Goal: Task Accomplishment & Management: Manage account settings

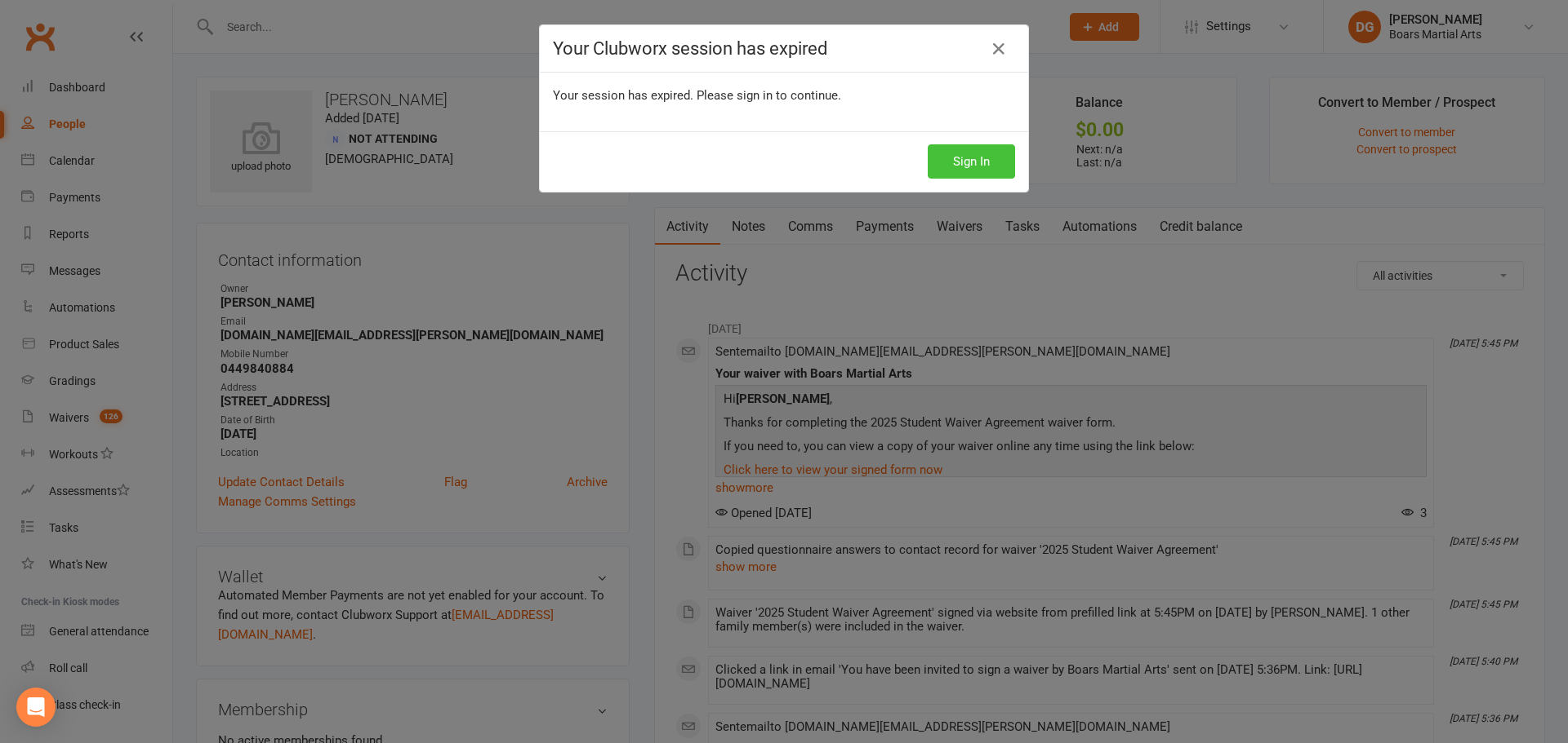
click at [962, 151] on button "Sign In" at bounding box center [971, 161] width 87 height 35
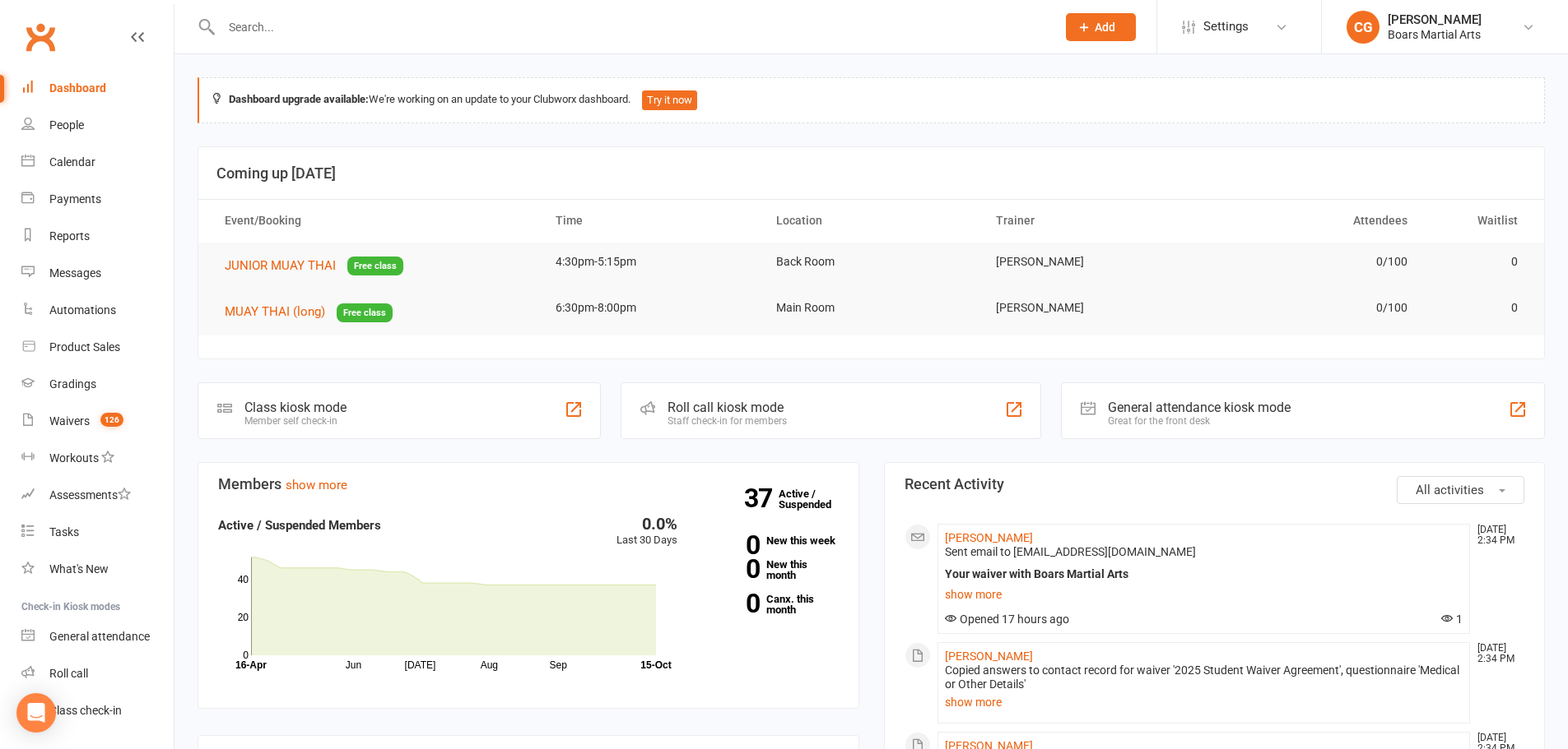
click at [344, 23] on input "text" at bounding box center [630, 27] width 828 height 23
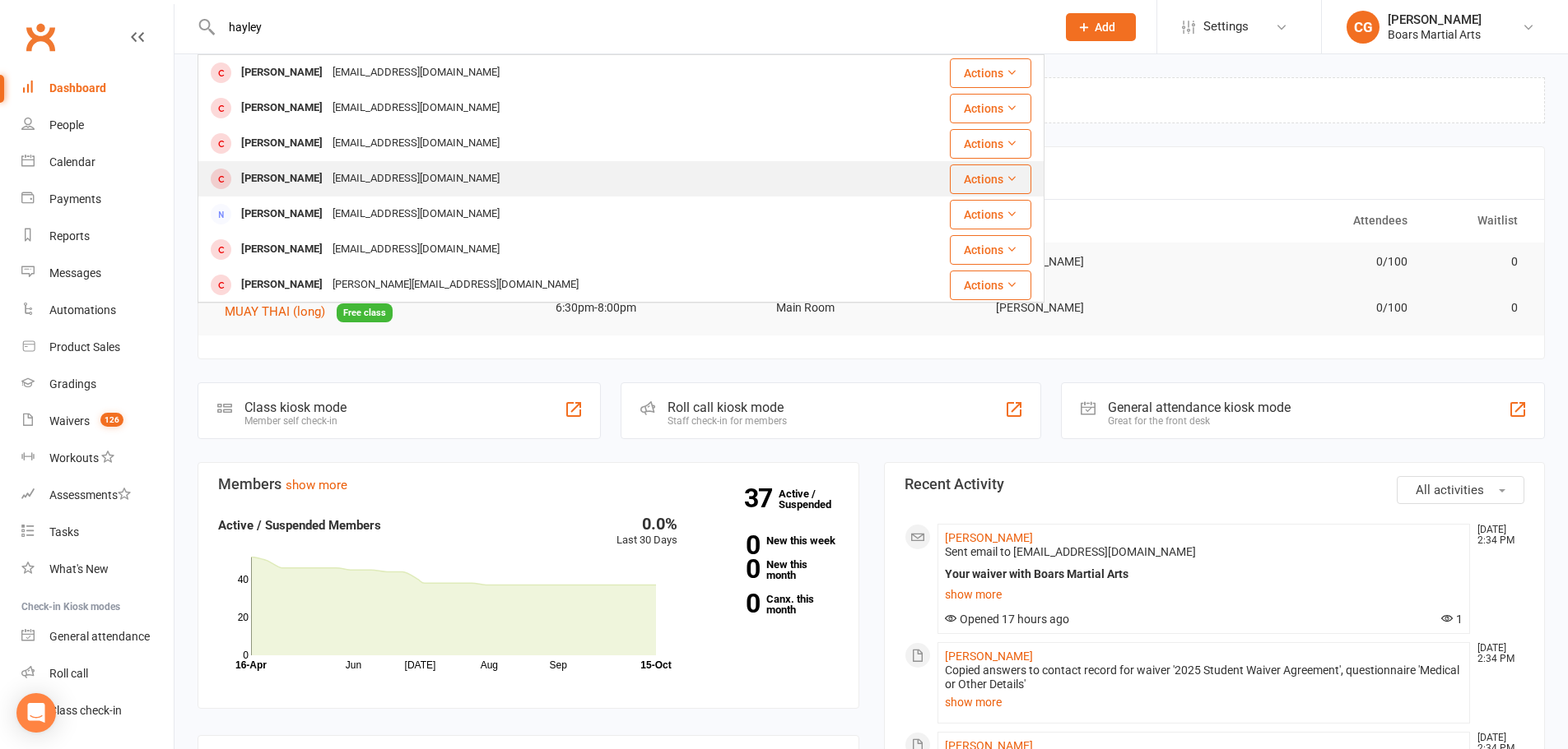
type input "hayley"
click at [333, 176] on div "[EMAIL_ADDRESS][DOMAIN_NAME]" at bounding box center [416, 179] width 177 height 24
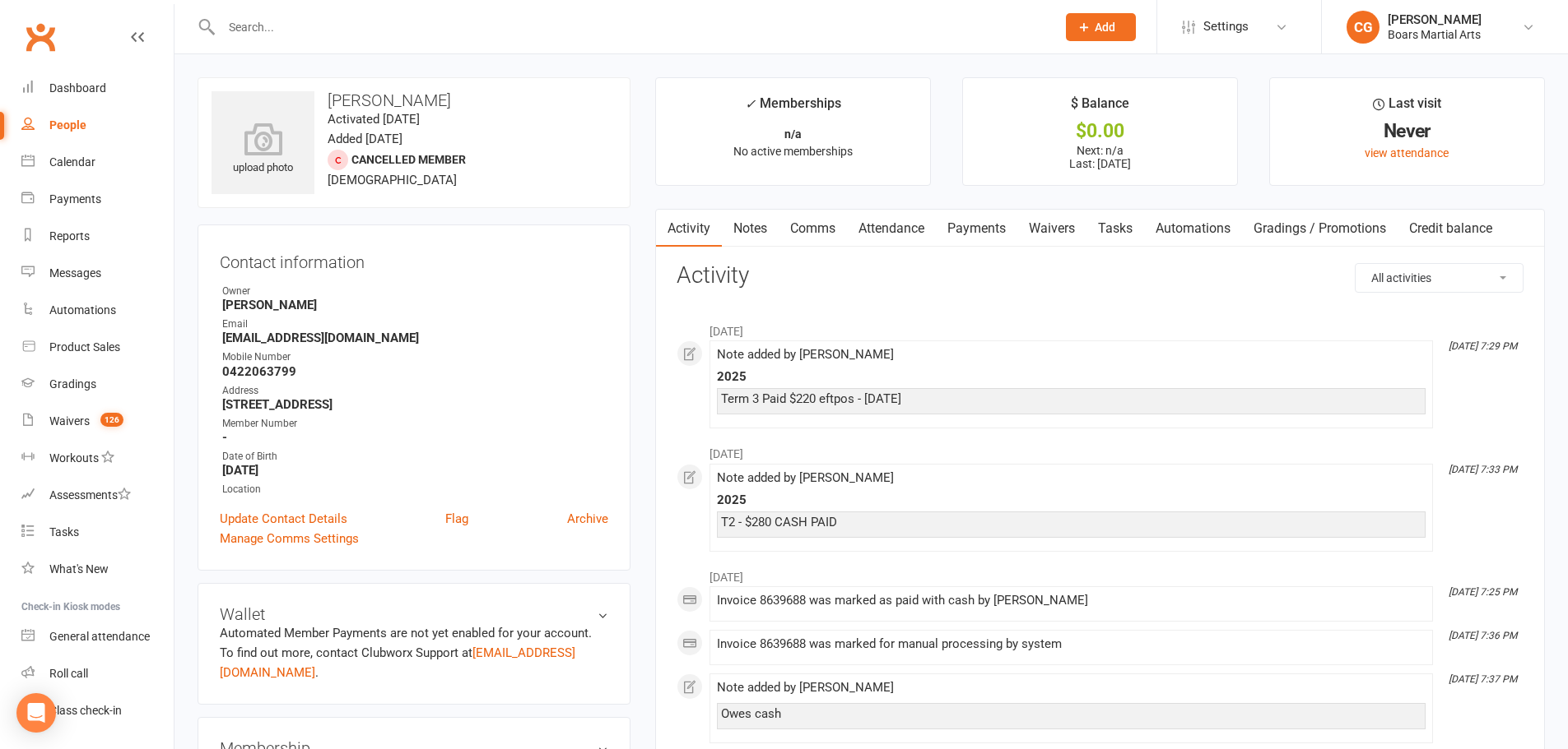
click at [756, 225] on link "Notes" at bounding box center [749, 229] width 57 height 38
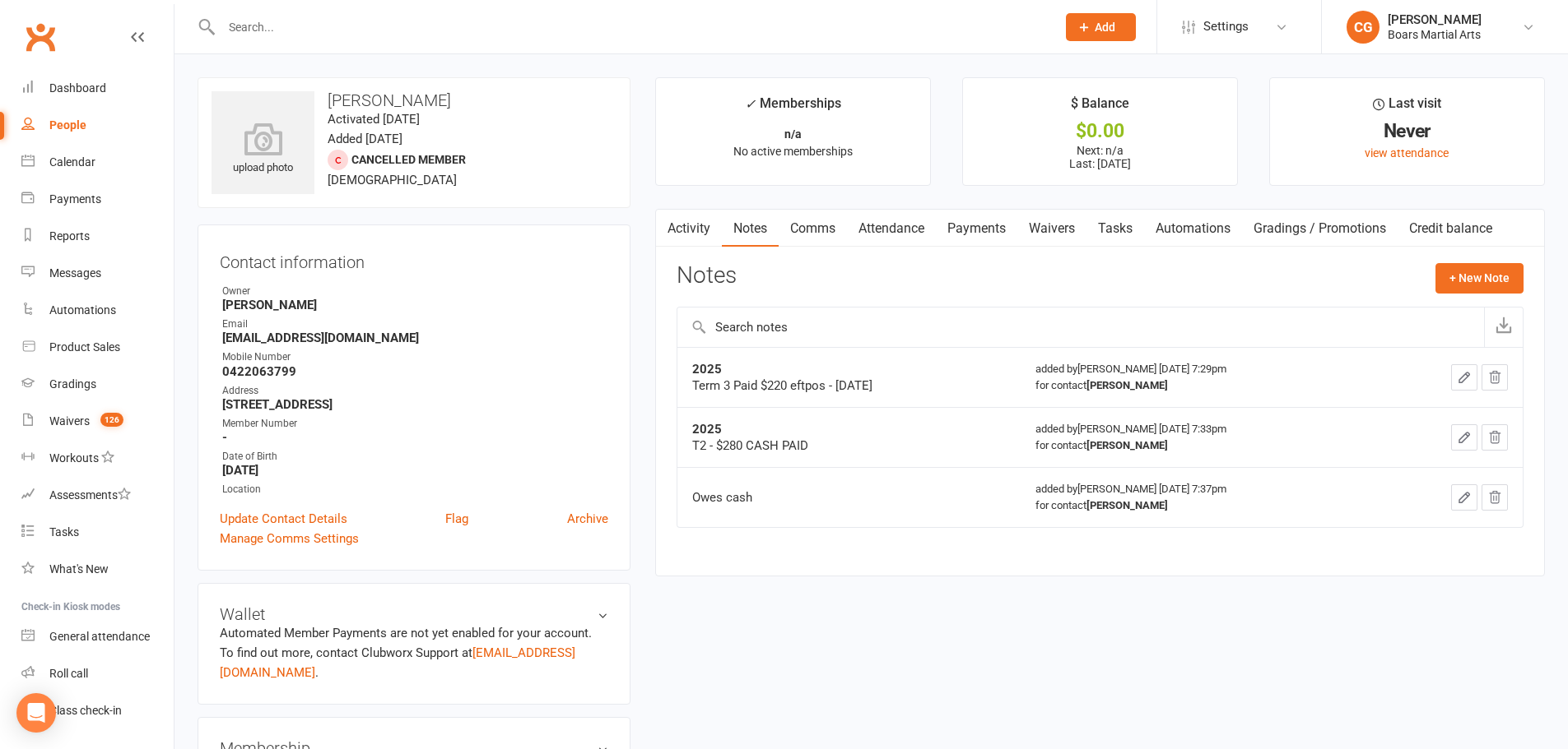
click at [1459, 381] on icon "button" at bounding box center [1464, 378] width 15 height 15
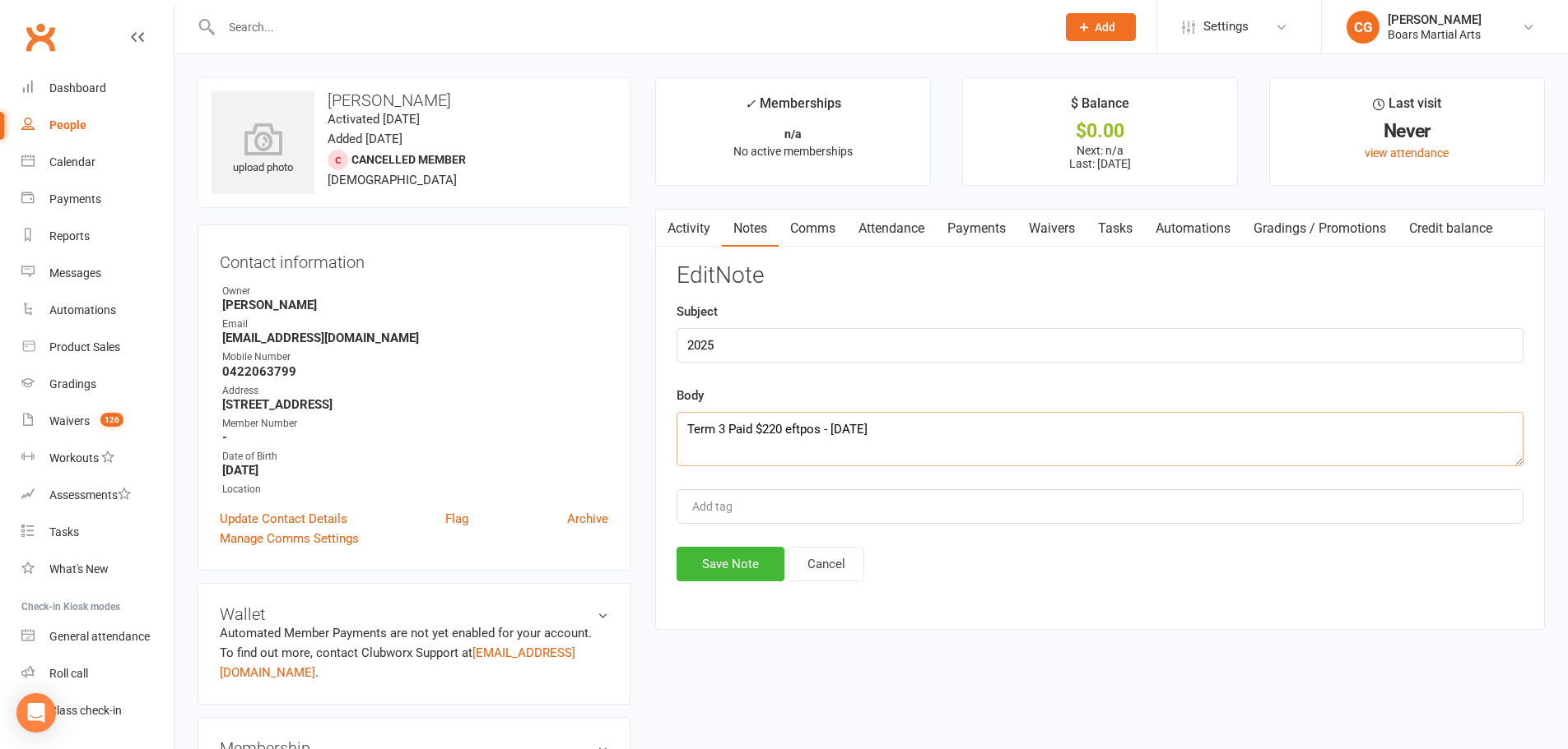
click at [682, 424] on textarea "Term 3 Paid $220 eftpos - 7/7/25" at bounding box center [1100, 439] width 847 height 55
click at [683, 424] on textarea "Term 3 Paid $220 eftpos - 7/7/25" at bounding box center [1100, 439] width 847 height 55
type textarea "T4 - PAID $180 CASH 15/10 Term 3 Paid $220 eftpos - 7/7/25"
click at [722, 568] on button "Save Note" at bounding box center [731, 564] width 108 height 35
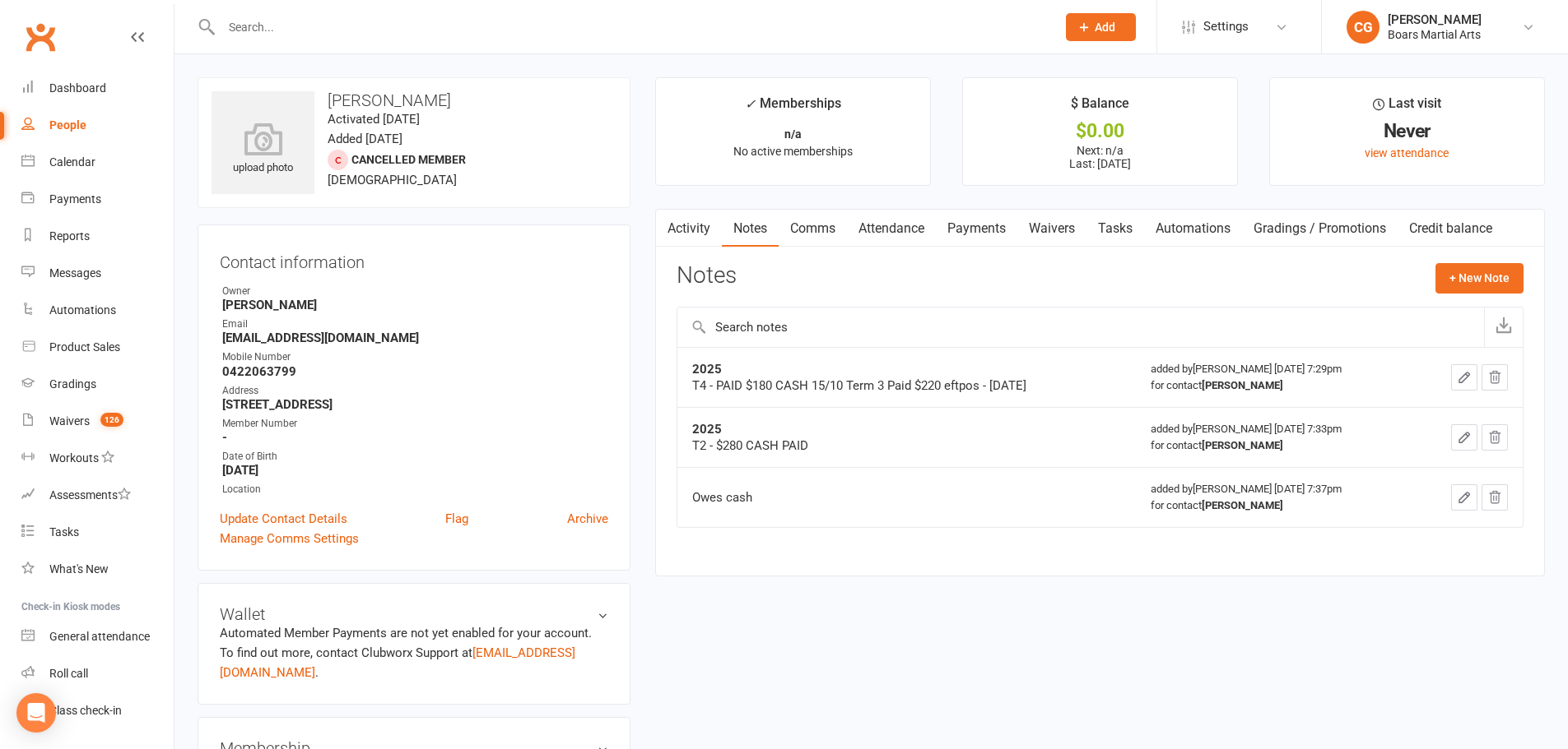
click at [315, 32] on input "text" at bounding box center [630, 27] width 828 height 23
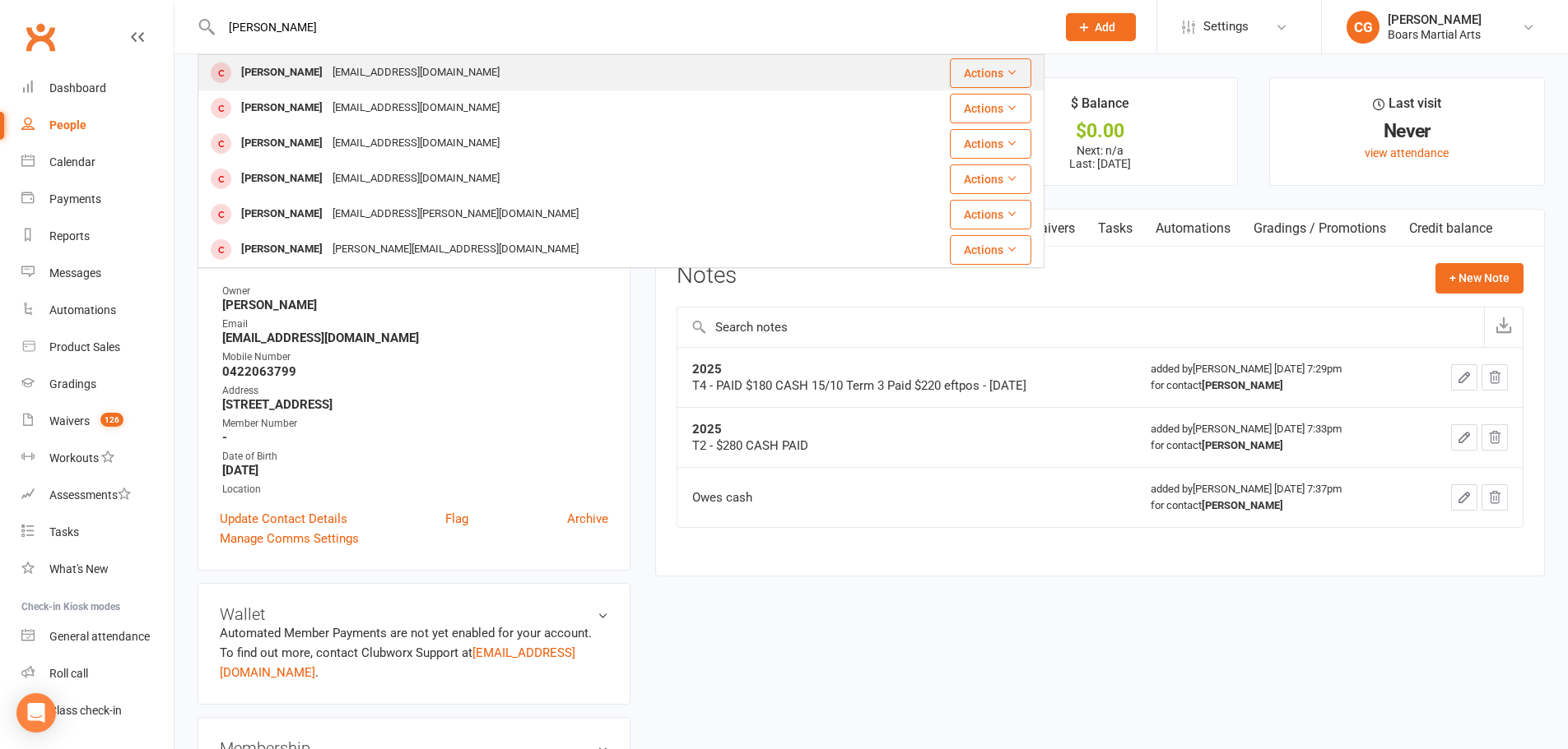
type input "KIANA"
click at [302, 76] on div "Kiana Knoblauch" at bounding box center [282, 73] width 92 height 24
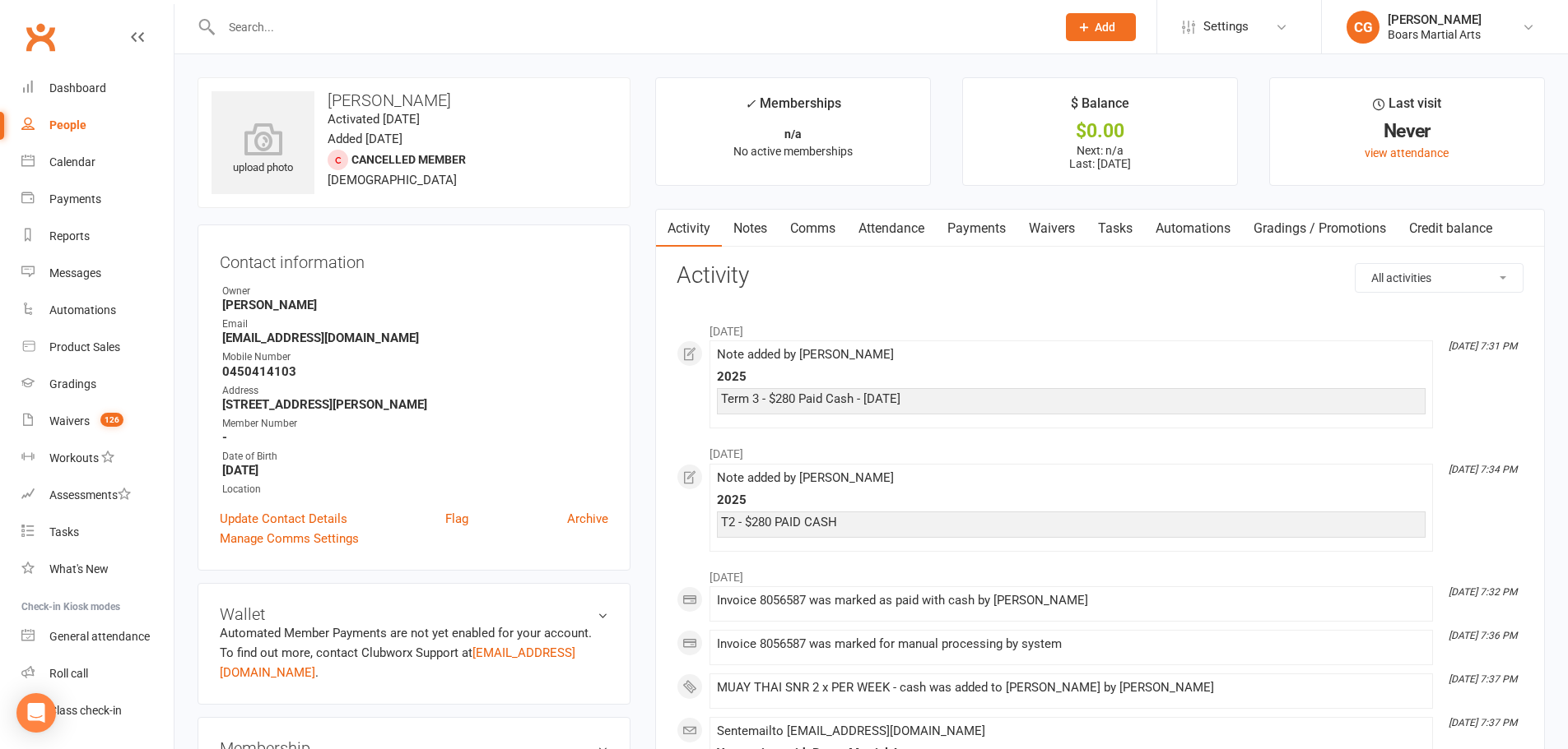
click at [749, 225] on link "Notes" at bounding box center [749, 229] width 57 height 38
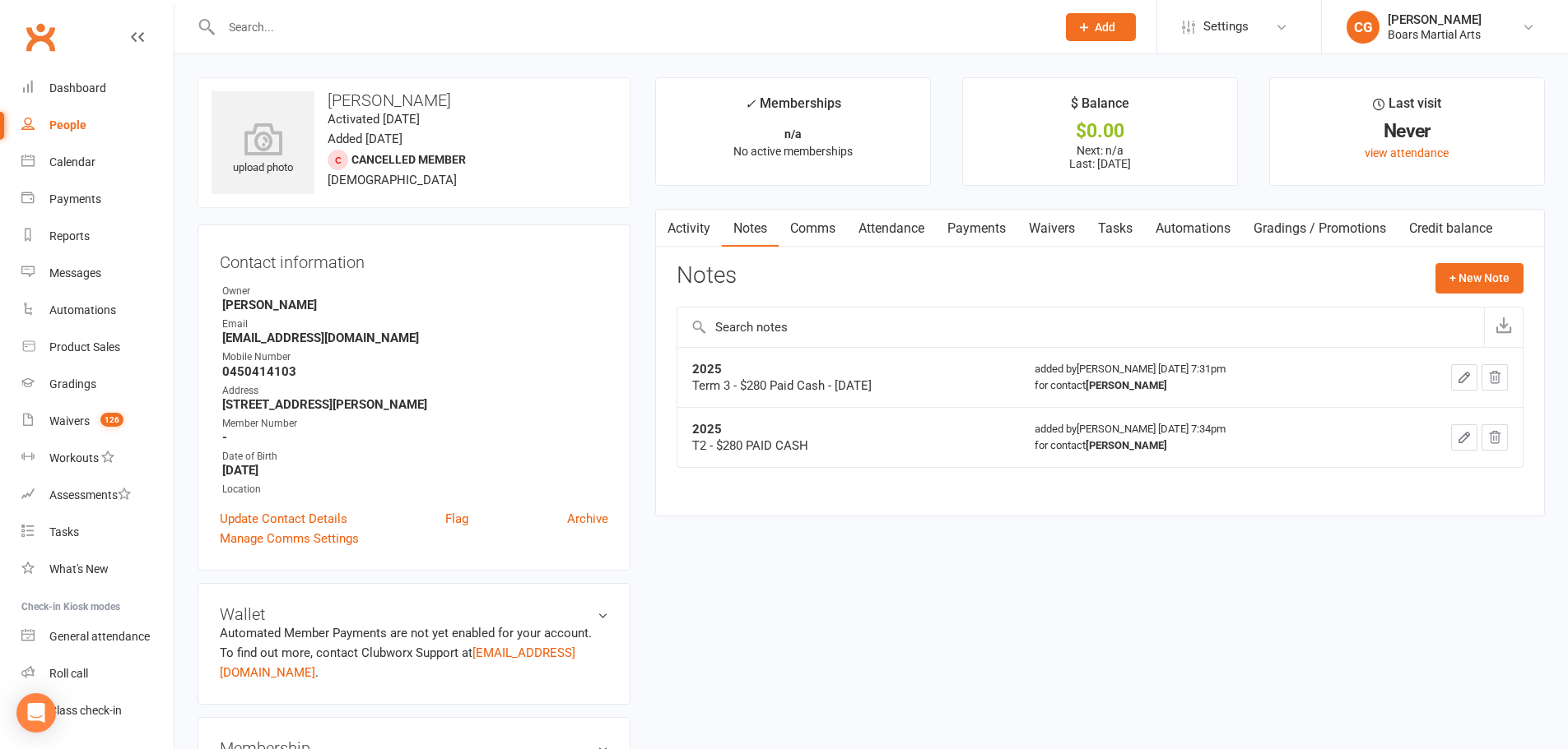
click at [1474, 378] on button "button" at bounding box center [1464, 377] width 26 height 26
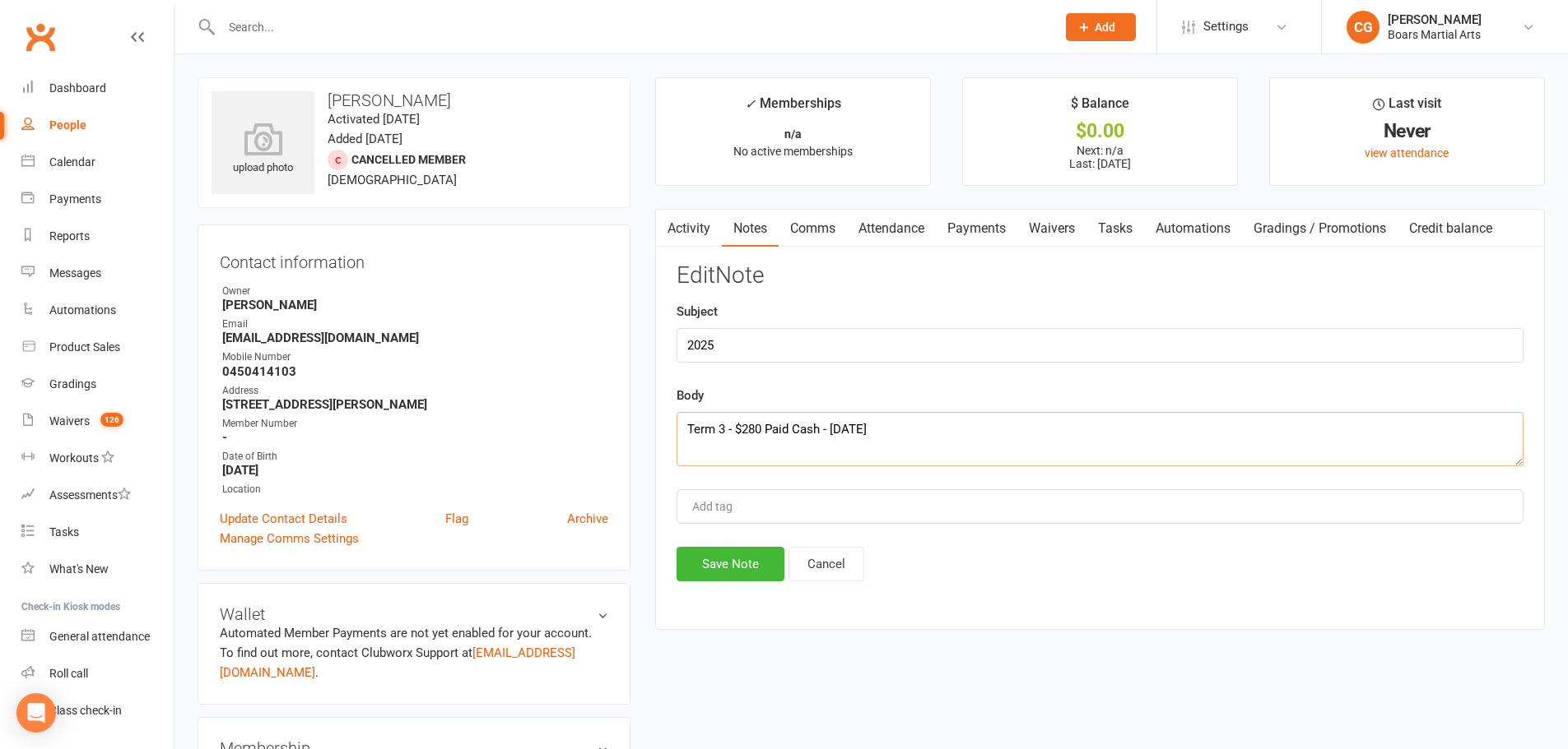
click at [684, 429] on textarea "Term 3 - $280 Paid Cash - 17/7/25" at bounding box center [1100, 439] width 847 height 55
click at [684, 427] on textarea "Term 3 - $280 Paid Cash - 17/7/25" at bounding box center [1100, 439] width 847 height 55
type textarea "T4 - PAID $280 CASH 15/10 Term 3 - $280 Paid Cash - 17/7/25"
click at [725, 559] on button "Save Note" at bounding box center [731, 564] width 108 height 35
